Goal: Information Seeking & Learning: Learn about a topic

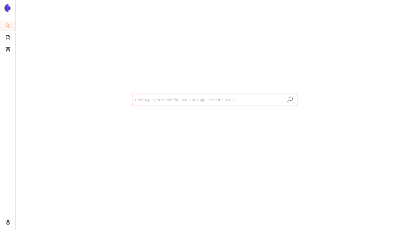
click at [9, 8] on img at bounding box center [8, 8] width 8 height 8
click at [8, 51] on icon "container" at bounding box center [8, 49] width 5 height 5
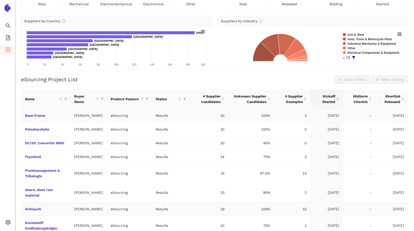
scroll to position [98, 0]
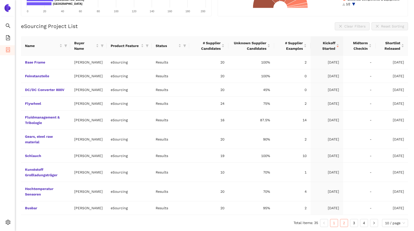
click at [344, 224] on link "2" at bounding box center [345, 223] width 8 height 8
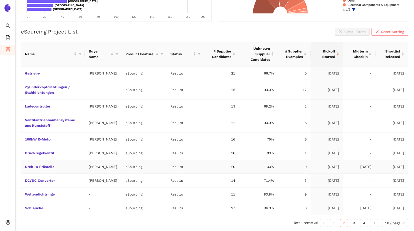
scroll to position [120, 0]
click at [354, 224] on link "3" at bounding box center [355, 223] width 8 height 8
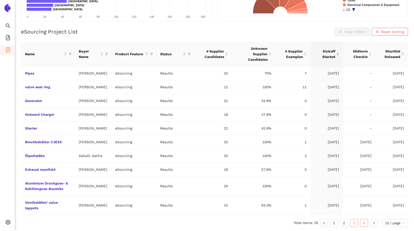
click at [363, 223] on link "4" at bounding box center [365, 223] width 8 height 8
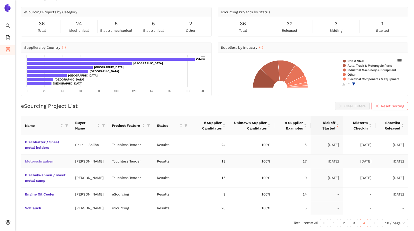
click at [0, 0] on link "Motorschrauben" at bounding box center [0, 0] width 0 height 0
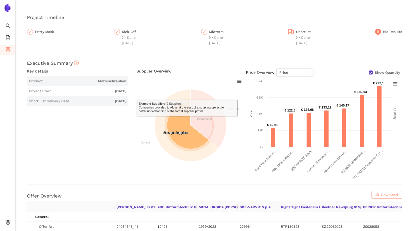
scroll to position [25, 0]
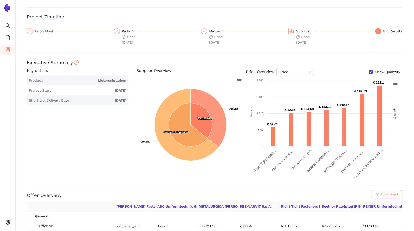
click at [369, 72] on input "Show Quantity" at bounding box center [371, 72] width 4 height 4
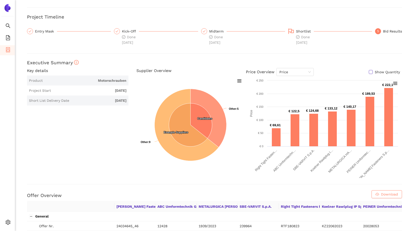
click at [369, 72] on input "Show Quantity" at bounding box center [371, 72] width 4 height 4
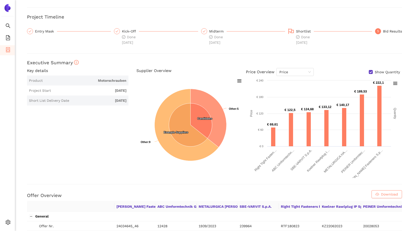
click at [369, 72] on input "Show Quantity" at bounding box center [371, 72] width 4 height 4
checkbox input "false"
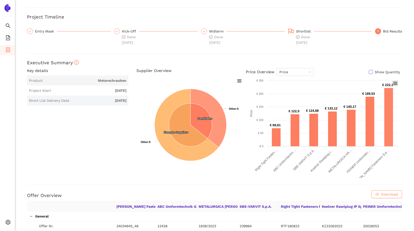
click at [393, 83] on rect at bounding box center [395, 84] width 6 height 6
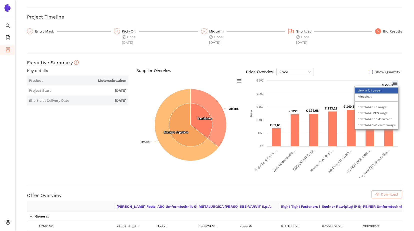
click at [368, 91] on li "View in full screen" at bounding box center [376, 91] width 43 height 6
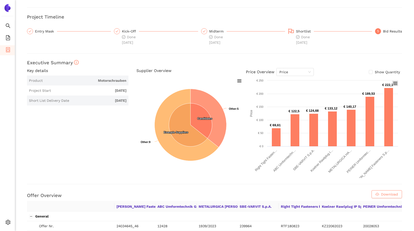
click at [394, 83] on icon at bounding box center [396, 83] width 4 height 3
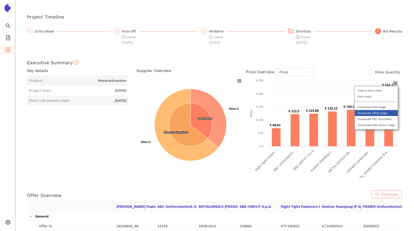
click at [361, 114] on li "Download JPEG image" at bounding box center [376, 113] width 43 height 6
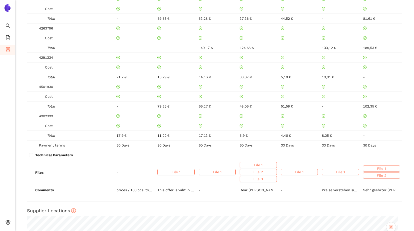
scroll to position [618, 0]
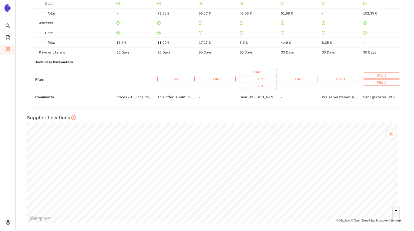
click at [407, 12] on div "Back TouchlessTender : Motorschrauben Project Timeline Entry Mask Kick-Off Done…" at bounding box center [214, 115] width 399 height 231
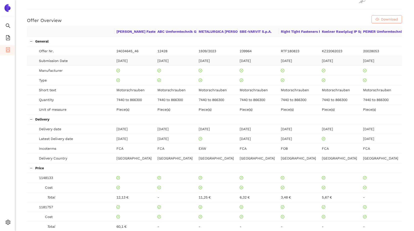
scroll to position [250, 0]
